Goal: Information Seeking & Learning: Learn about a topic

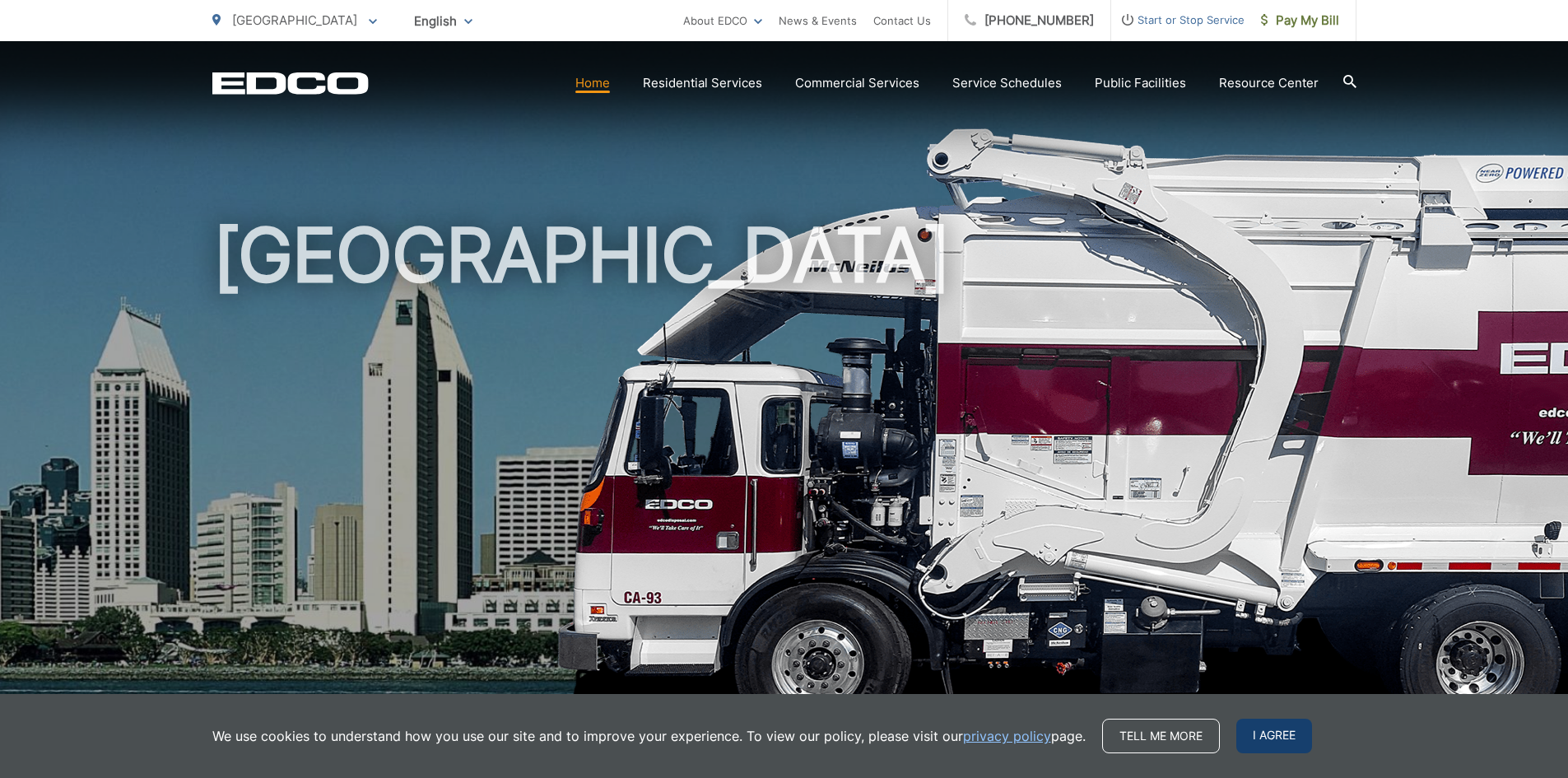
click at [1275, 743] on span "I agree" at bounding box center [1274, 736] width 76 height 35
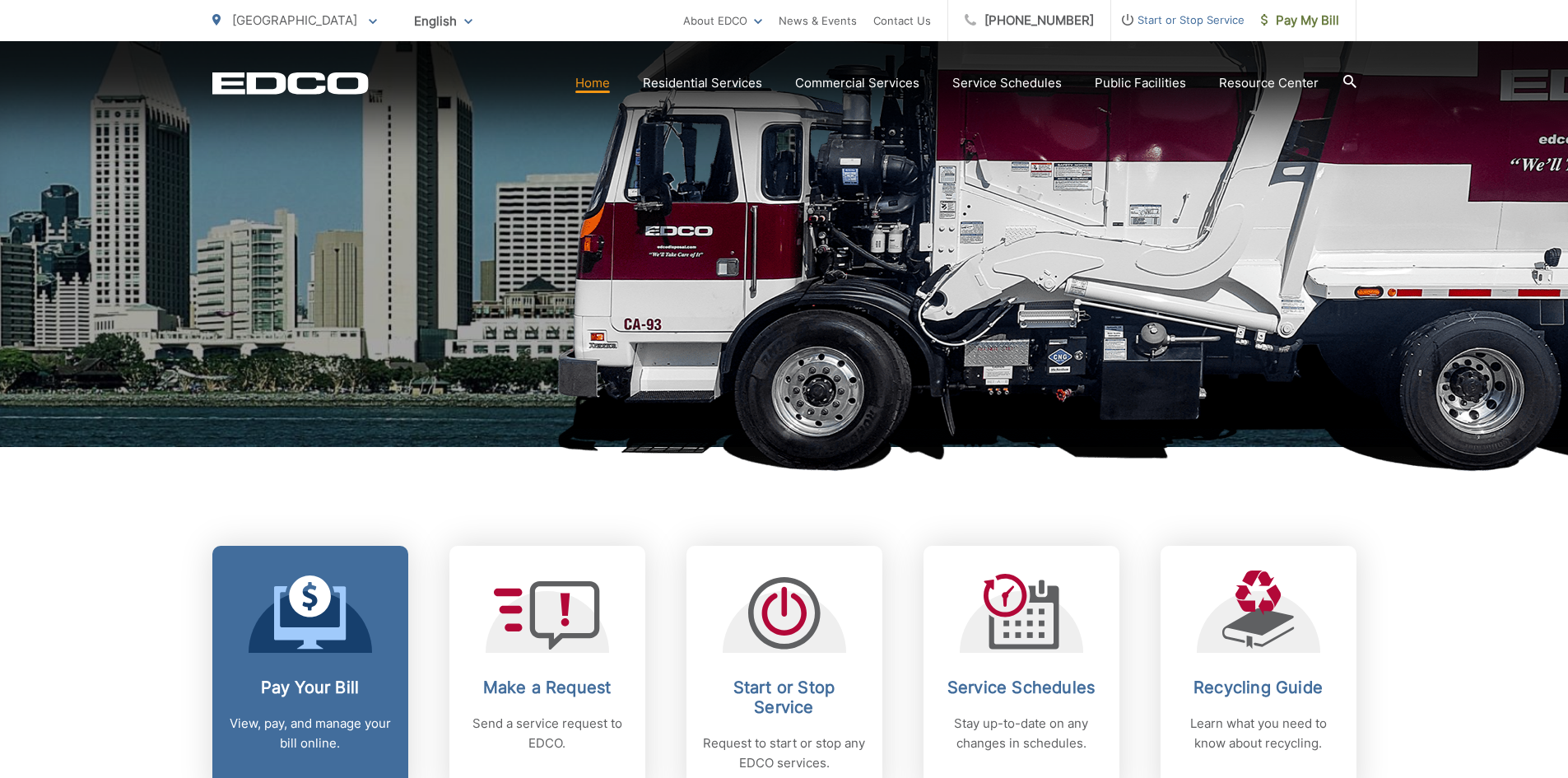
scroll to position [411, 0]
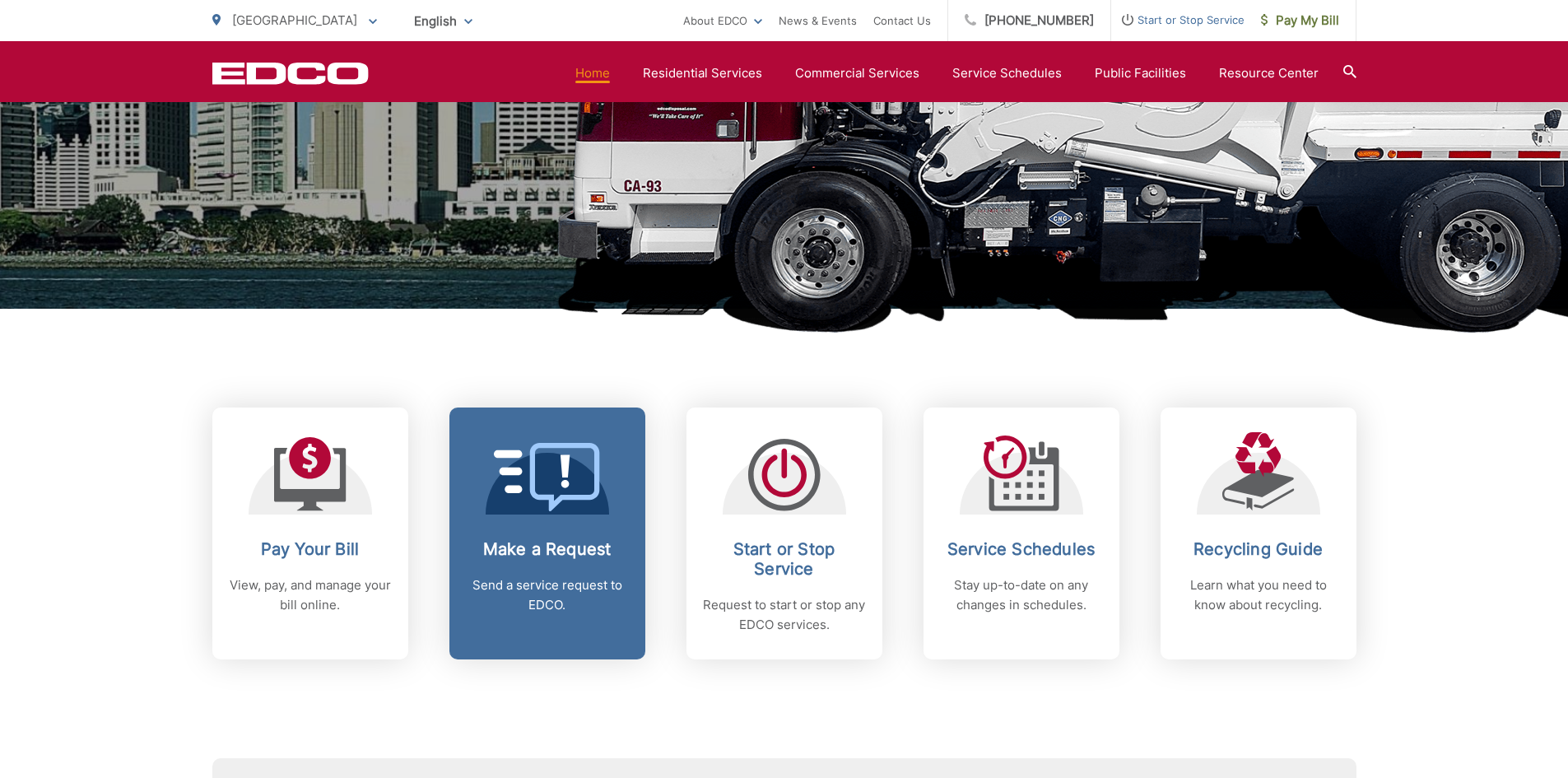
click at [546, 526] on link "Make a Request Send a service request to EDCO." at bounding box center [548, 533] width 196 height 252
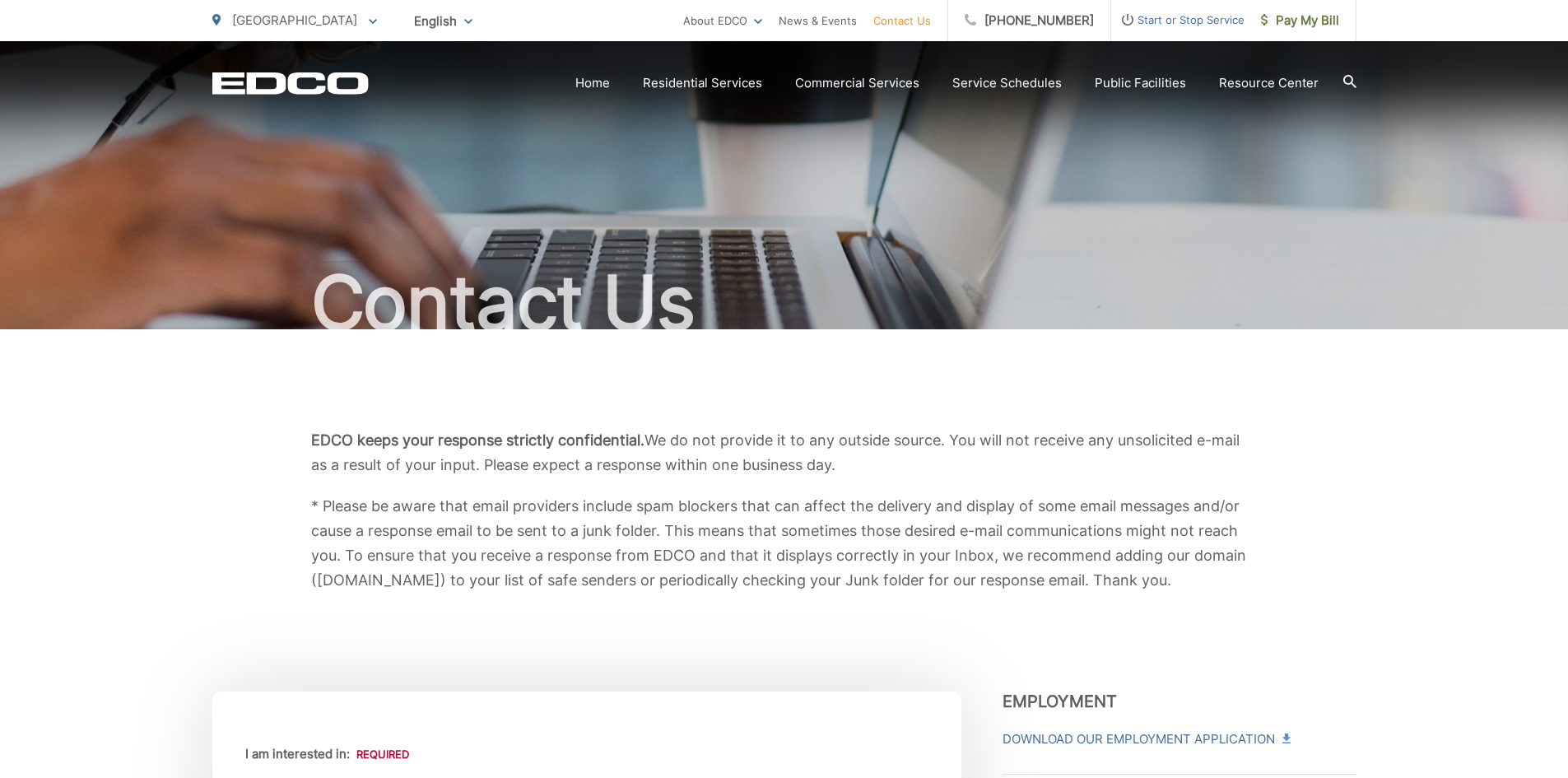
click at [251, 92] on icon "EDCD logo. Return to the homepage." at bounding box center [289, 83] width 155 height 22
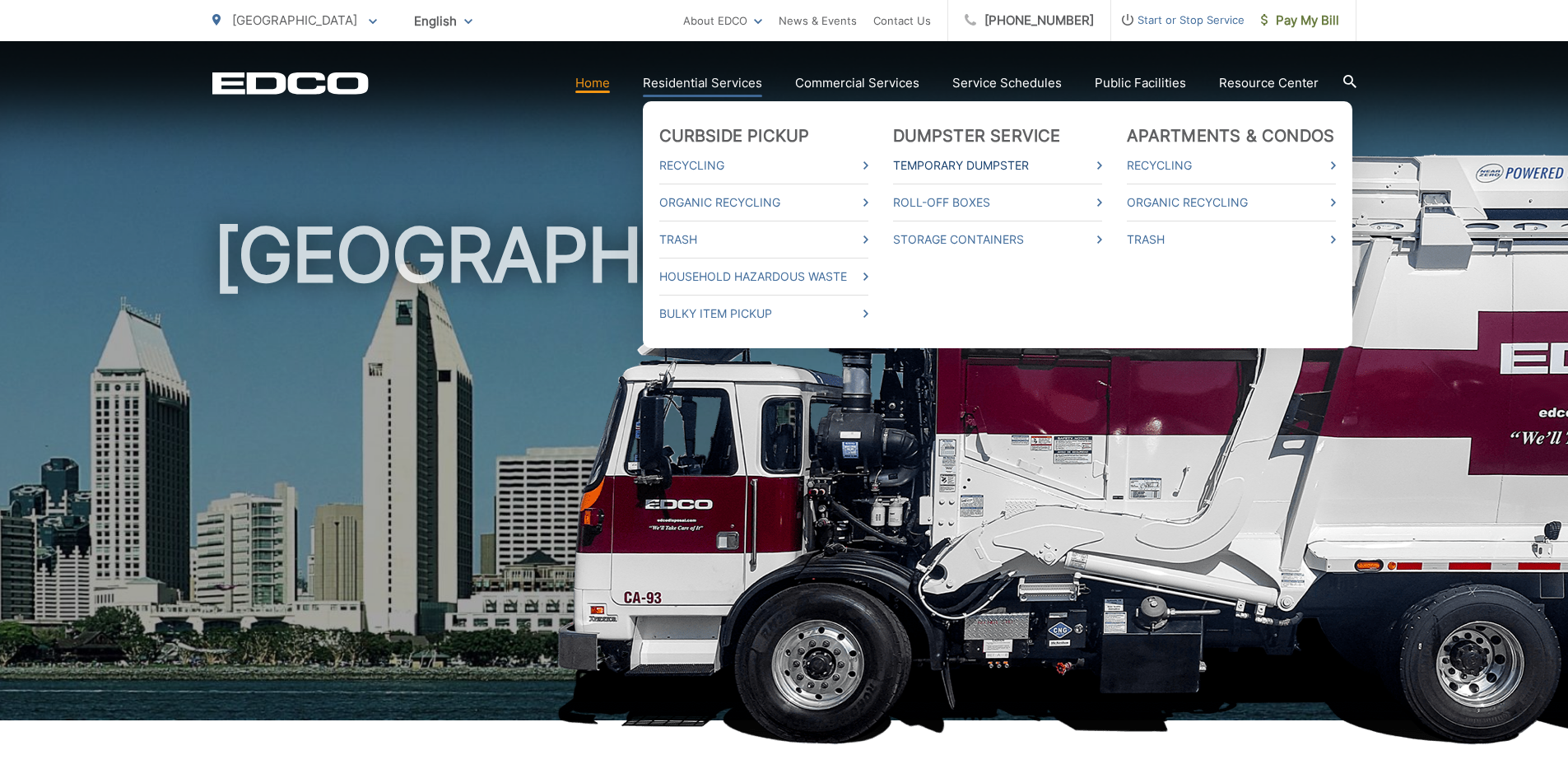
click at [998, 162] on link "Temporary Dumpster" at bounding box center [998, 165] width 210 height 20
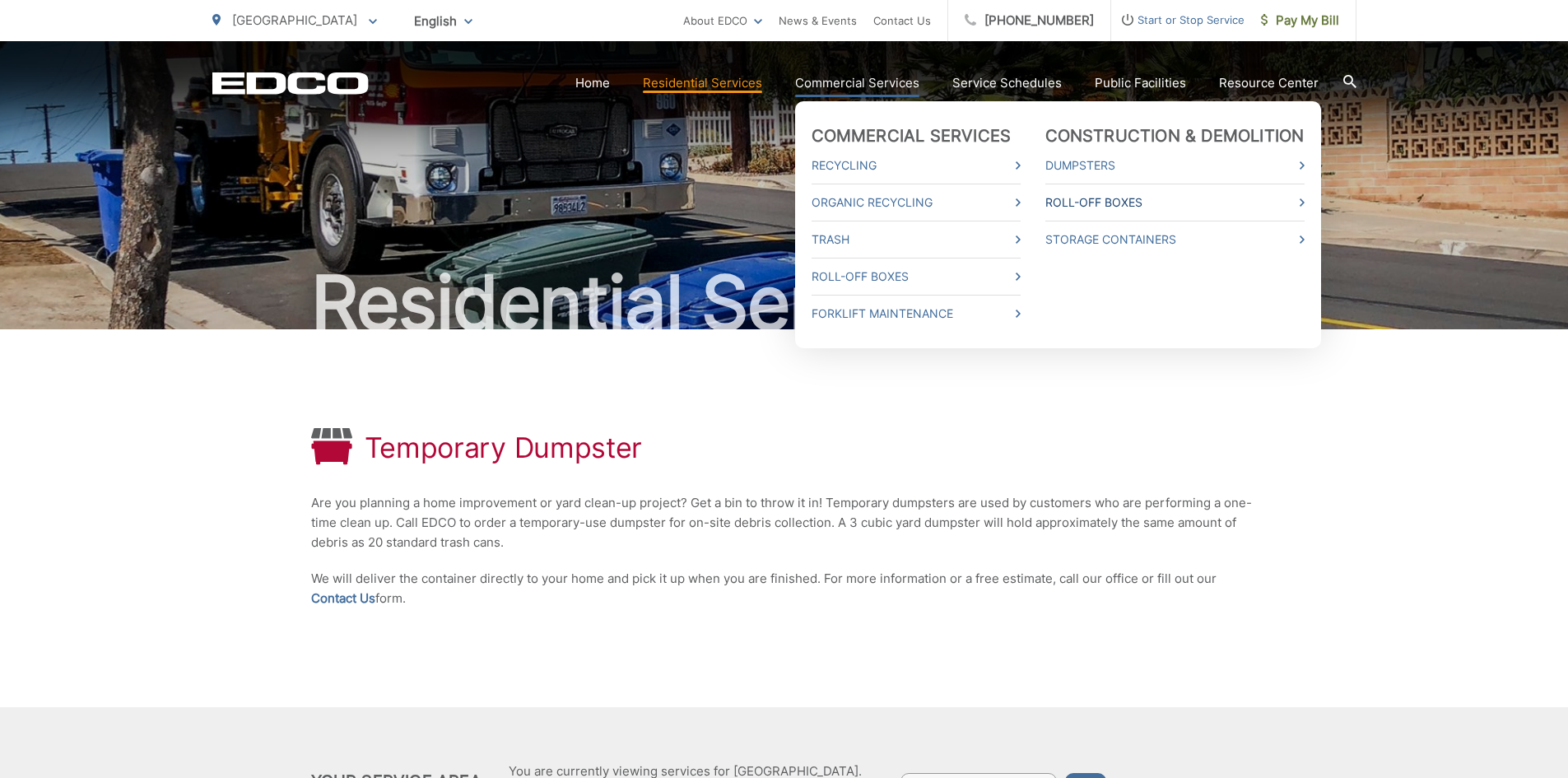
click at [1126, 203] on link "Roll-Off Boxes" at bounding box center [1176, 203] width 259 height 20
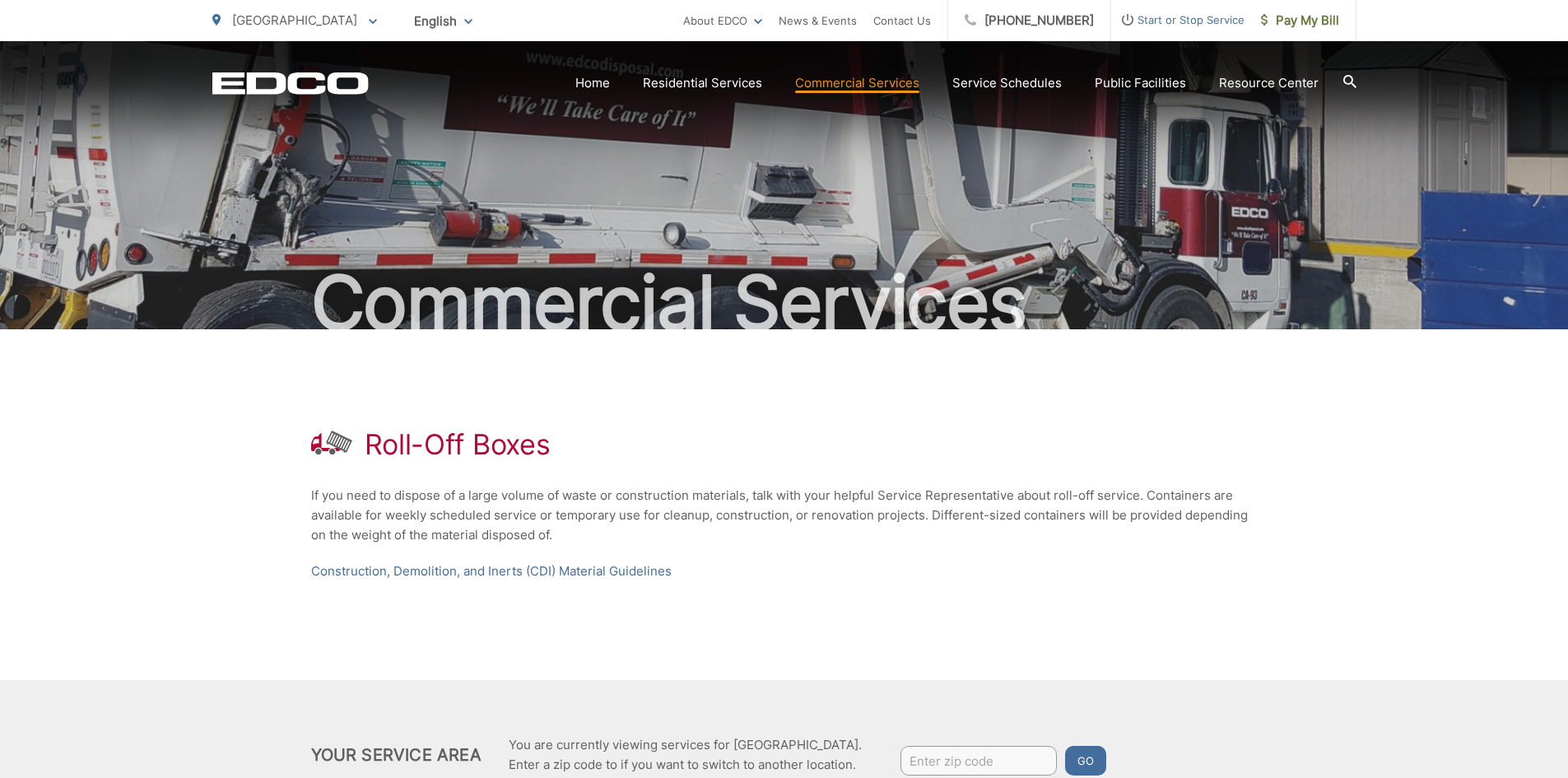
scroll to position [153, 0]
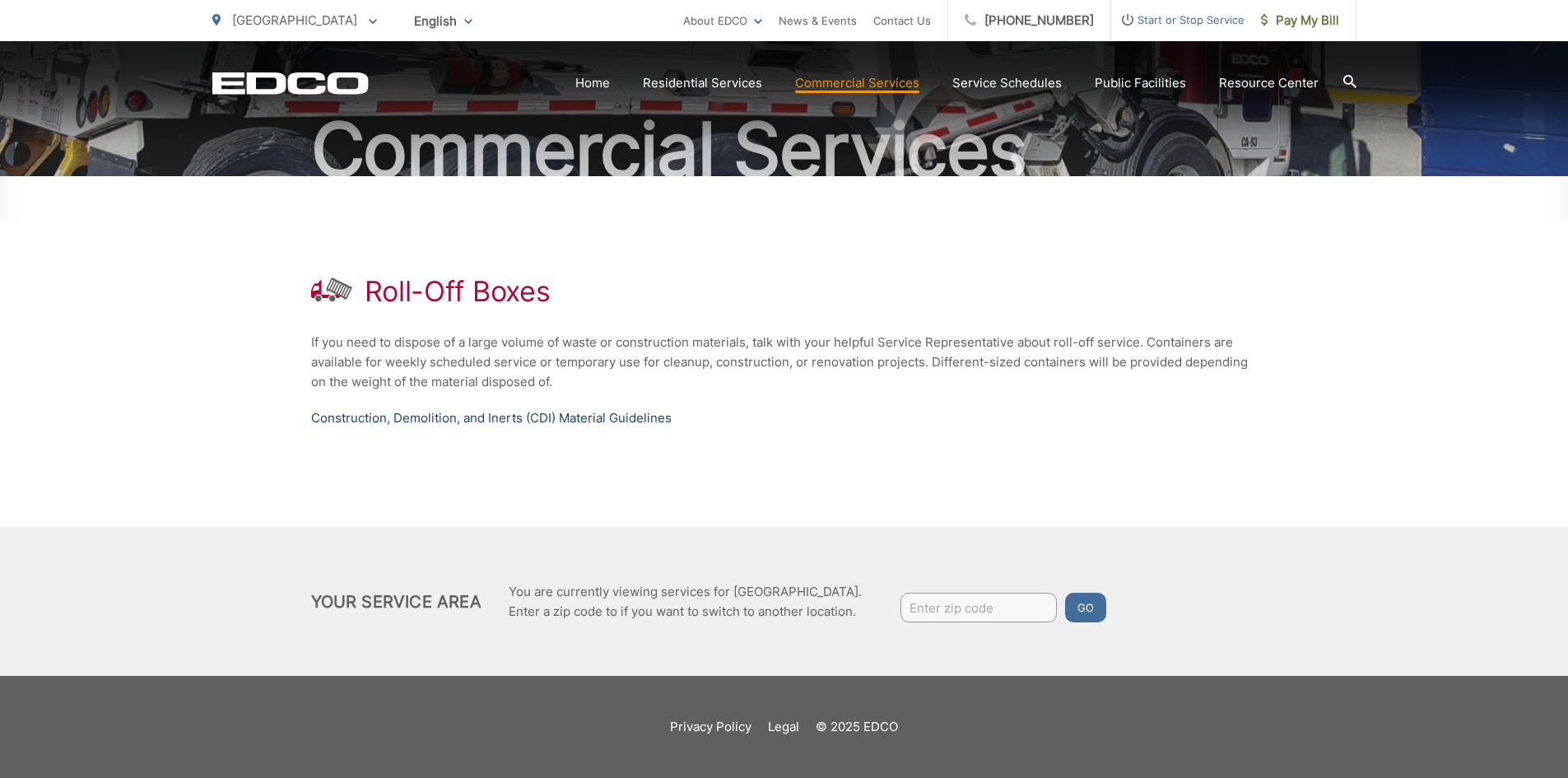
click at [409, 424] on link "Construction, Demolition, and Inerts (CDI) Material Guidelines" at bounding box center [491, 418] width 361 height 20
click at [1028, 86] on link "Service Schedules" at bounding box center [1008, 83] width 110 height 20
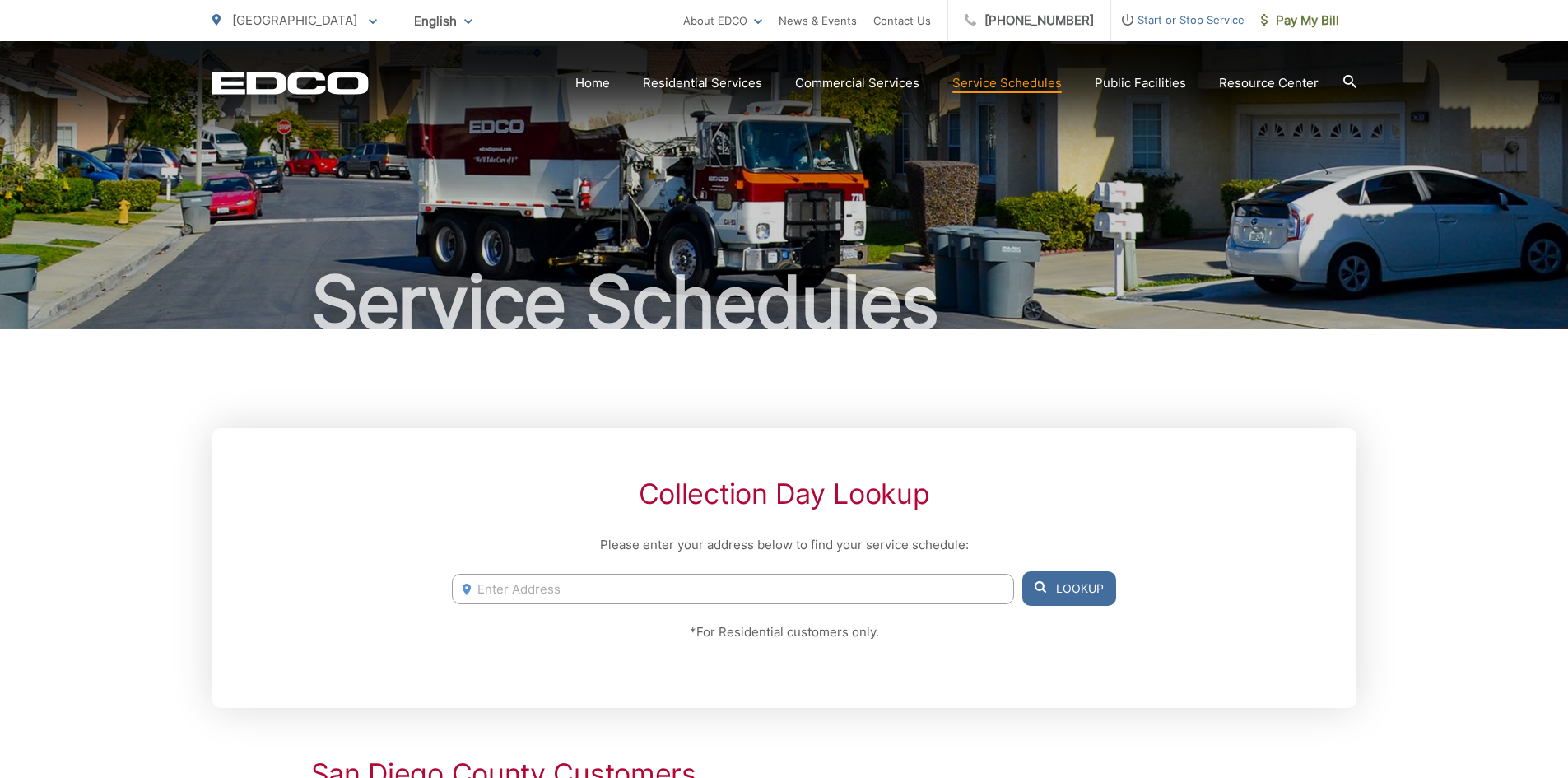
click at [243, 83] on icon "EDCD logo. Return to the homepage." at bounding box center [289, 83] width 155 height 22
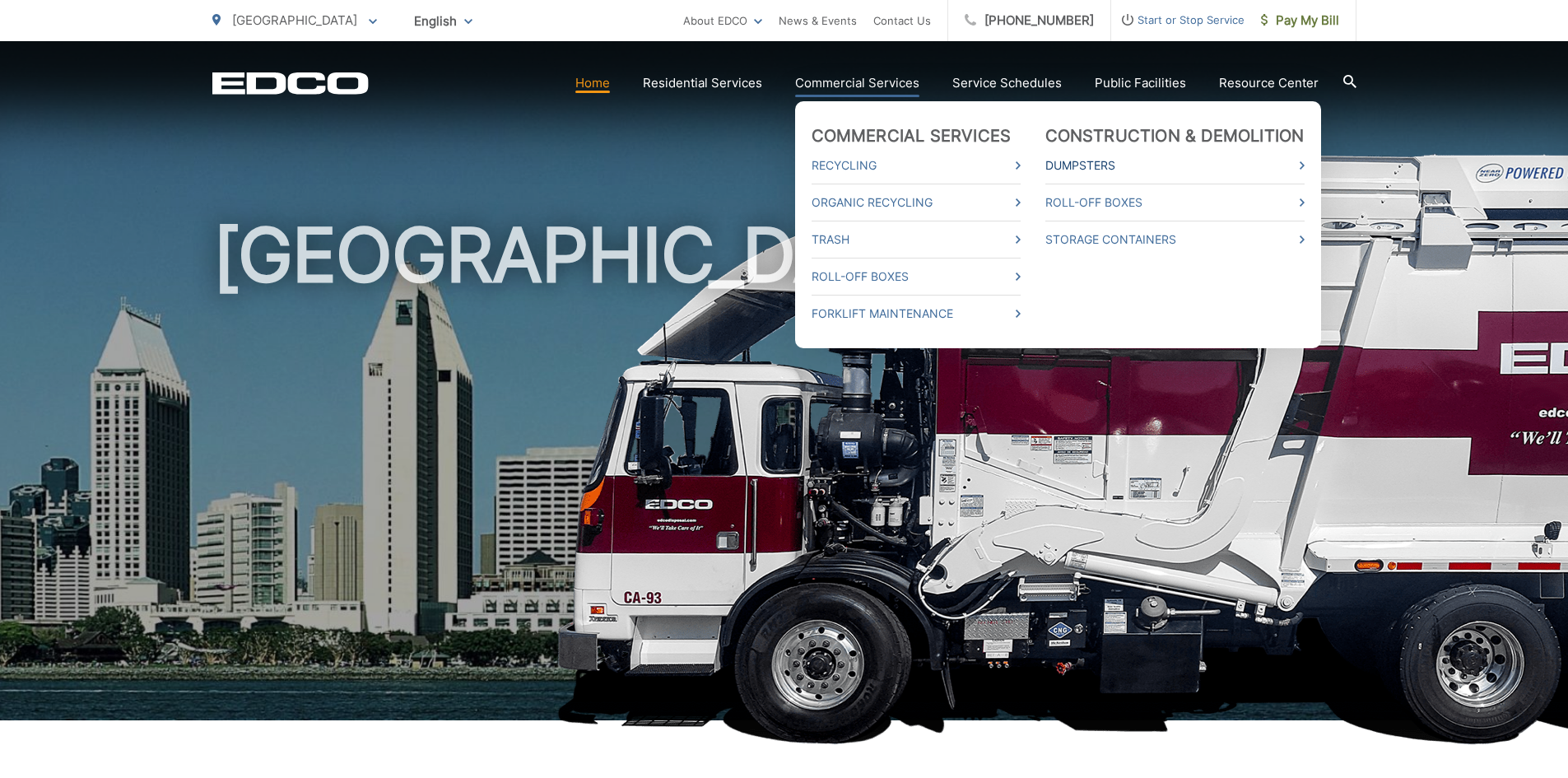
click at [1087, 166] on link "Dumpsters" at bounding box center [1176, 165] width 259 height 20
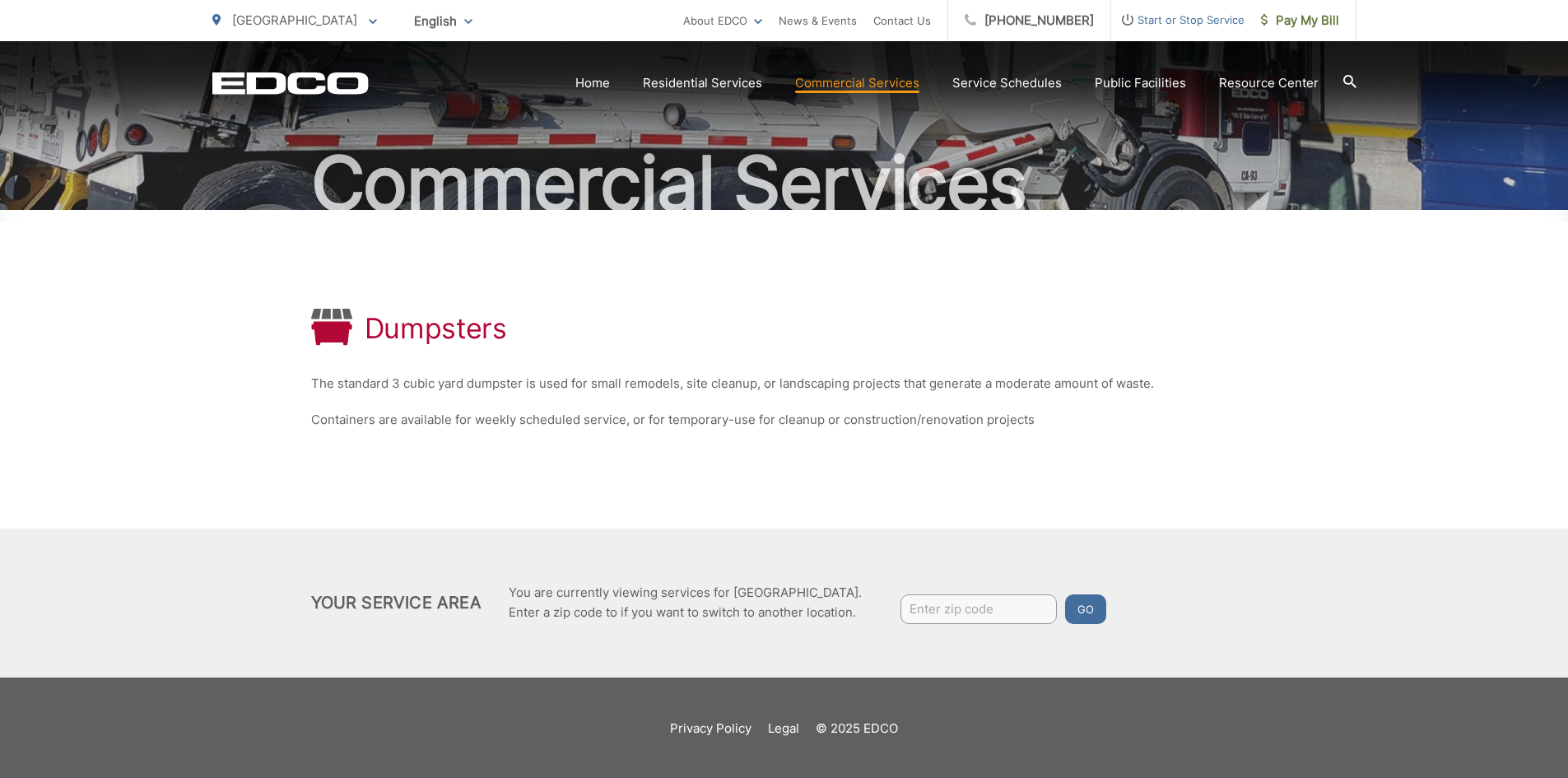
scroll to position [121, 0]
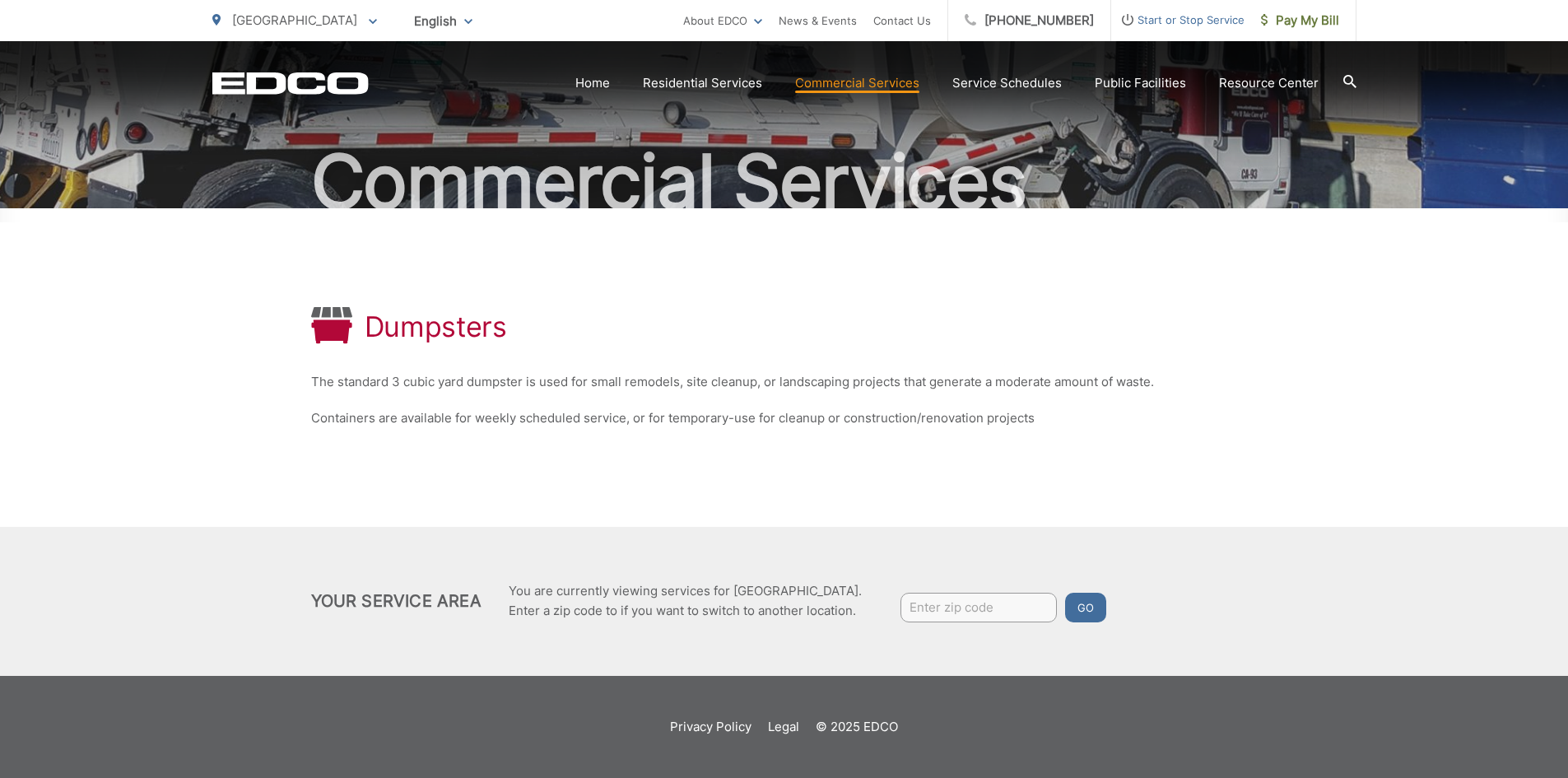
click at [983, 613] on input "Enter zip code" at bounding box center [979, 608] width 156 height 30
type input "91945"
click at [1076, 615] on button "Go" at bounding box center [1086, 608] width 42 height 30
